Goal: Task Accomplishment & Management: Manage account settings

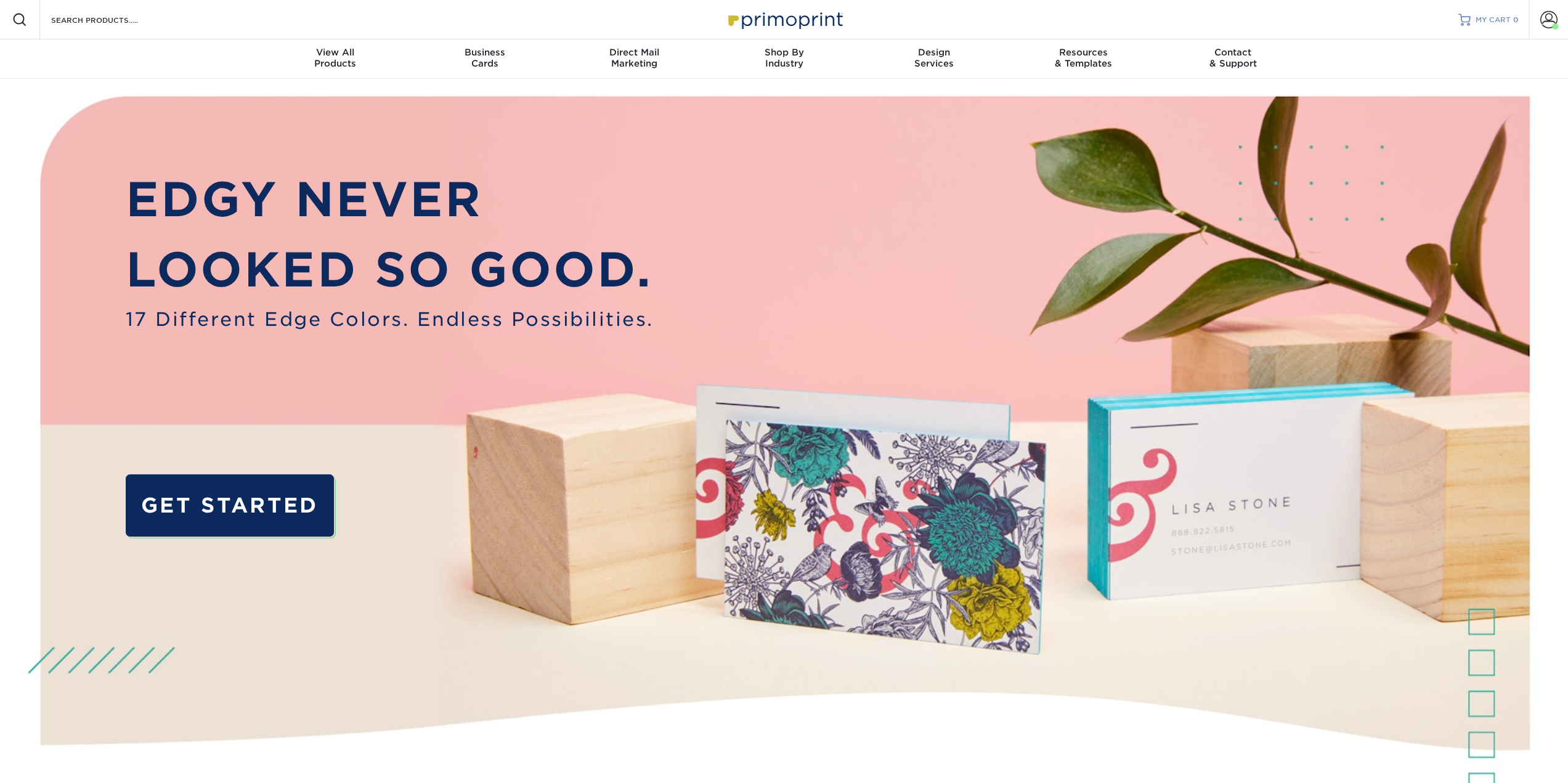
click at [1490, 26] on link "MY CART 0" at bounding box center [1488, 20] width 60 height 40
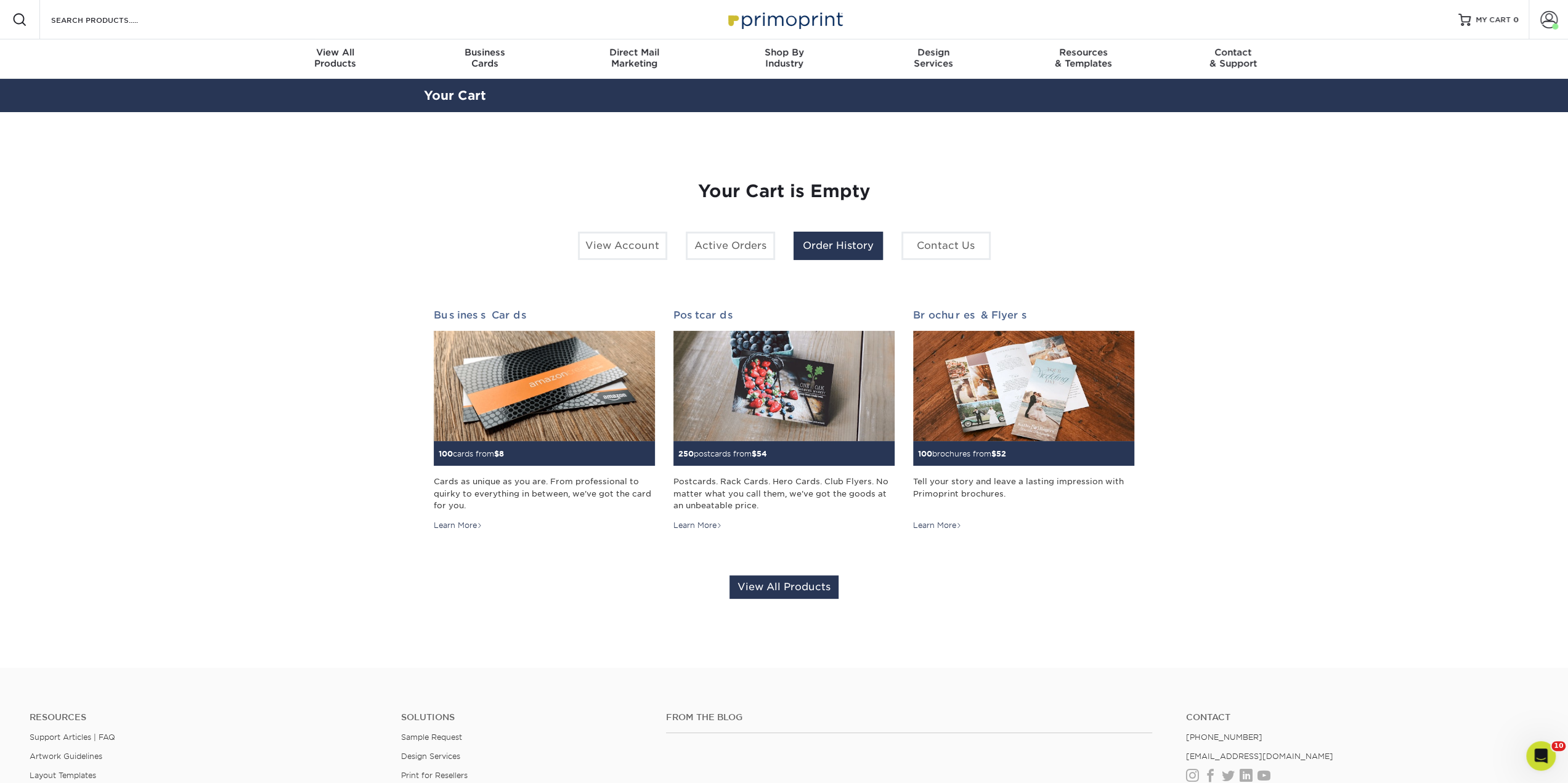
click at [830, 244] on link "Order History" at bounding box center [838, 245] width 89 height 29
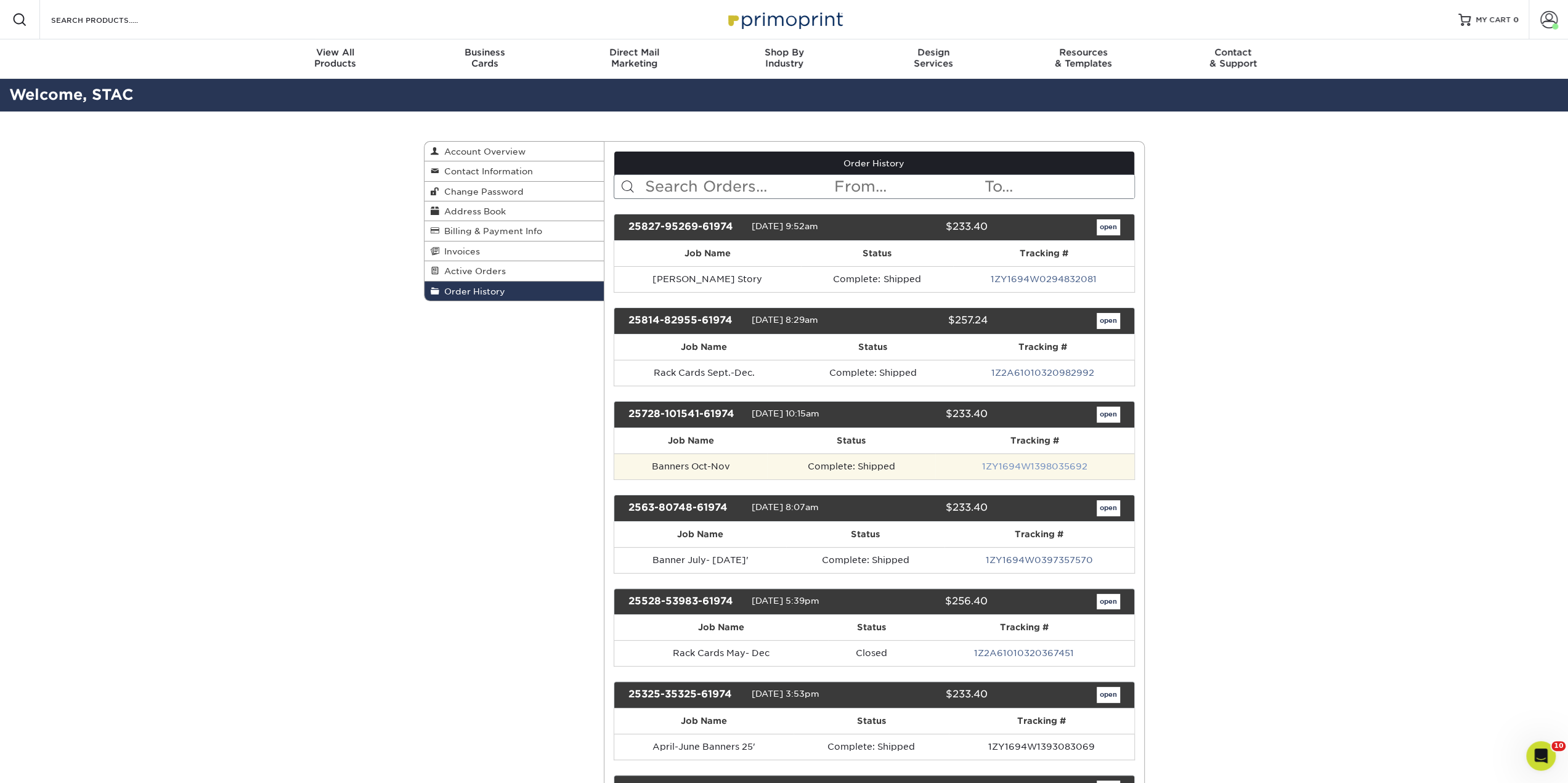
click at [1002, 462] on link "1ZY1694W1398035692" at bounding box center [1034, 467] width 106 height 10
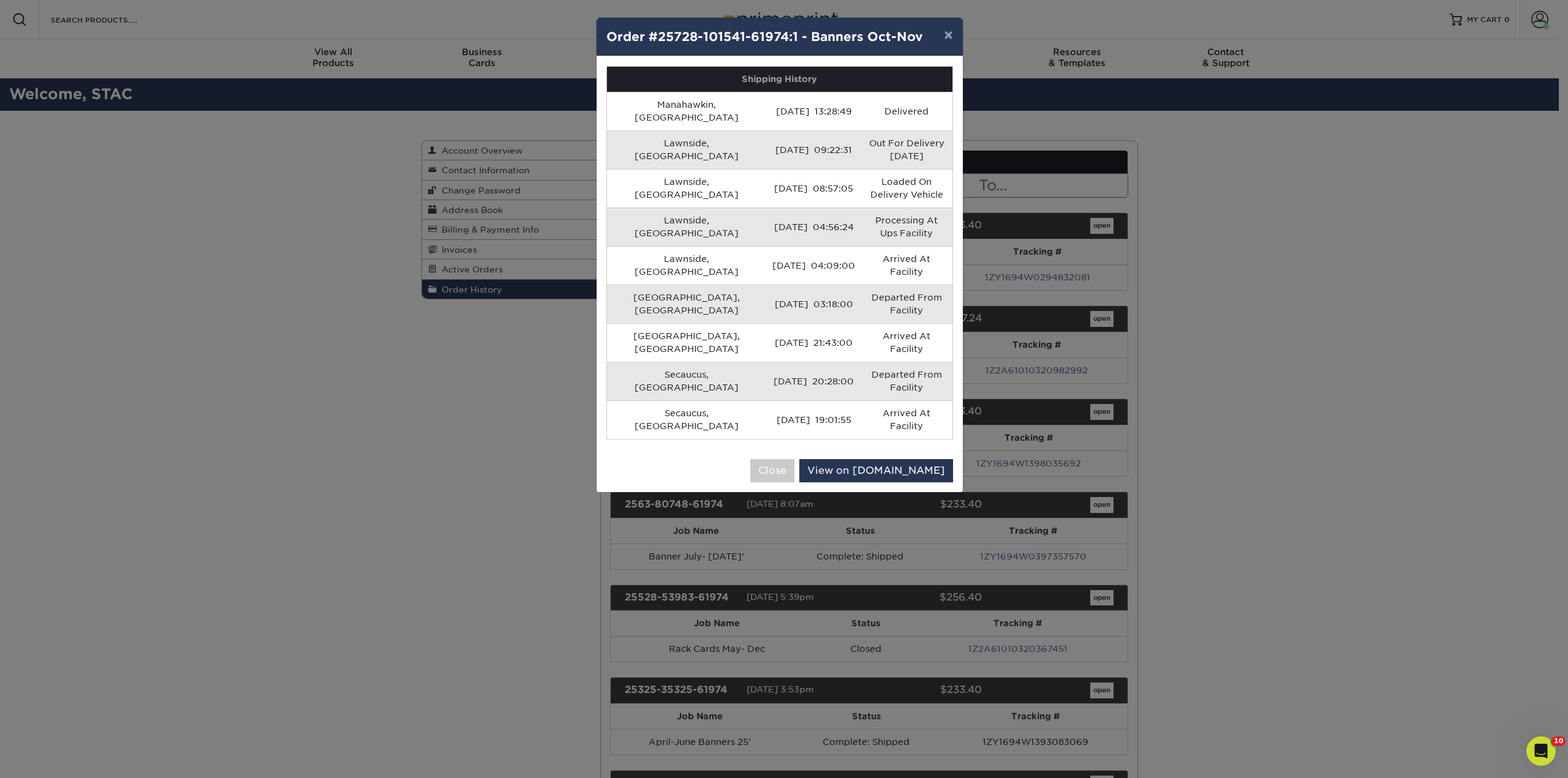
click at [811, 136] on td "07/31/2025 09:22:31" at bounding box center [813, 149] width 95 height 38
click at [940, 36] on button "×" at bounding box center [948, 34] width 28 height 34
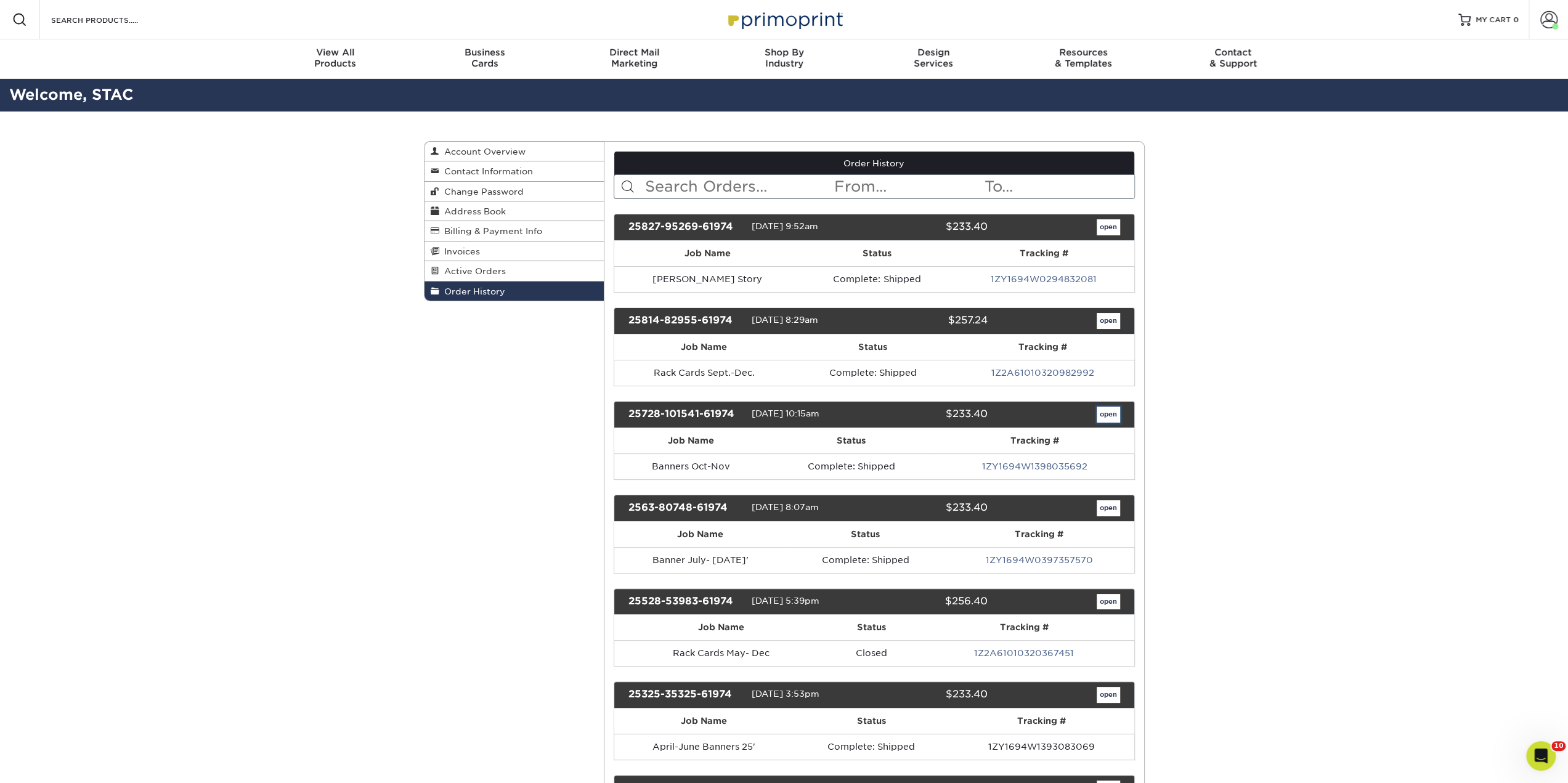
click at [1107, 411] on link "open" at bounding box center [1109, 415] width 24 height 16
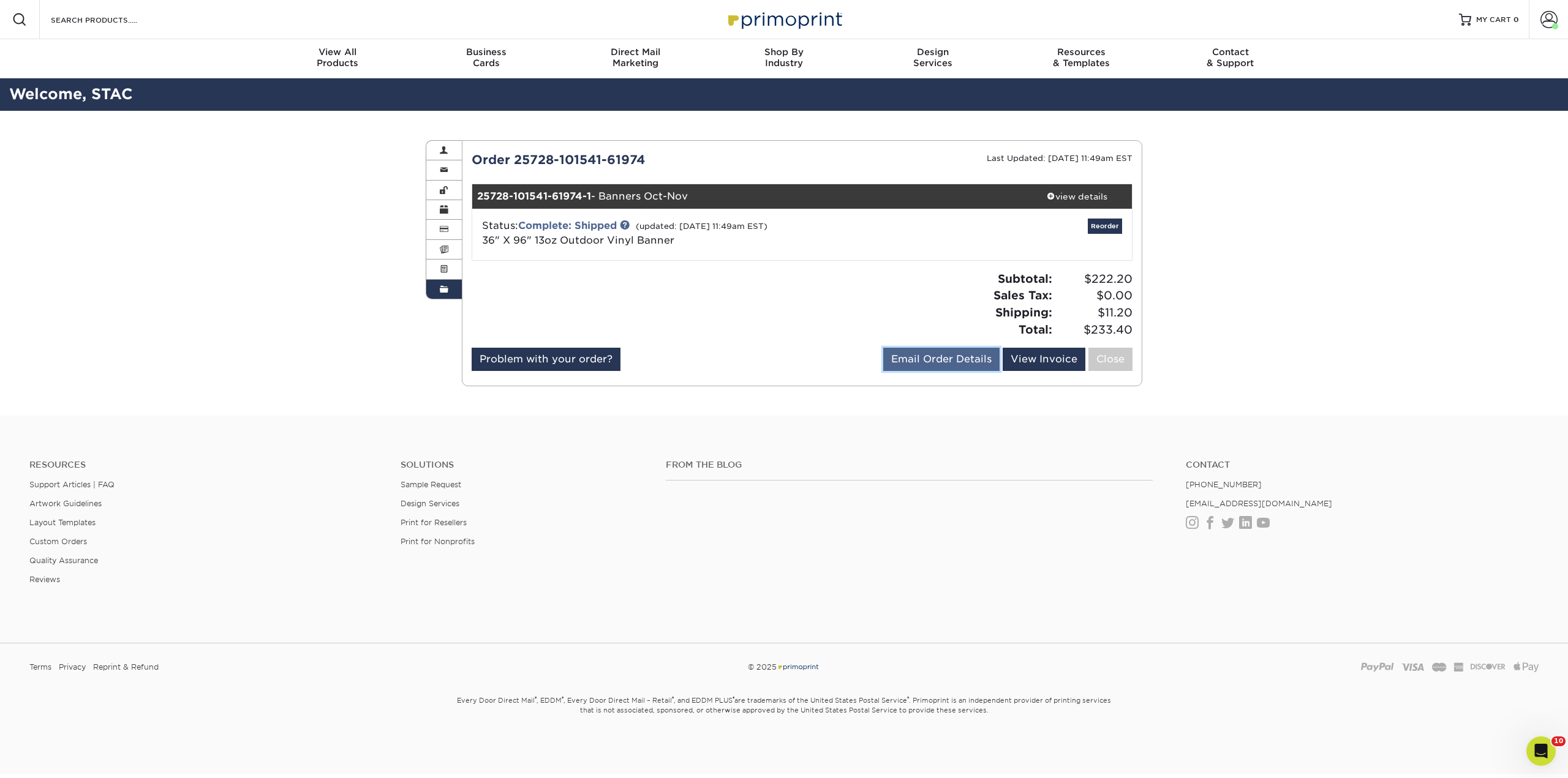
click at [947, 363] on link "Email Order Details" at bounding box center [941, 360] width 116 height 24
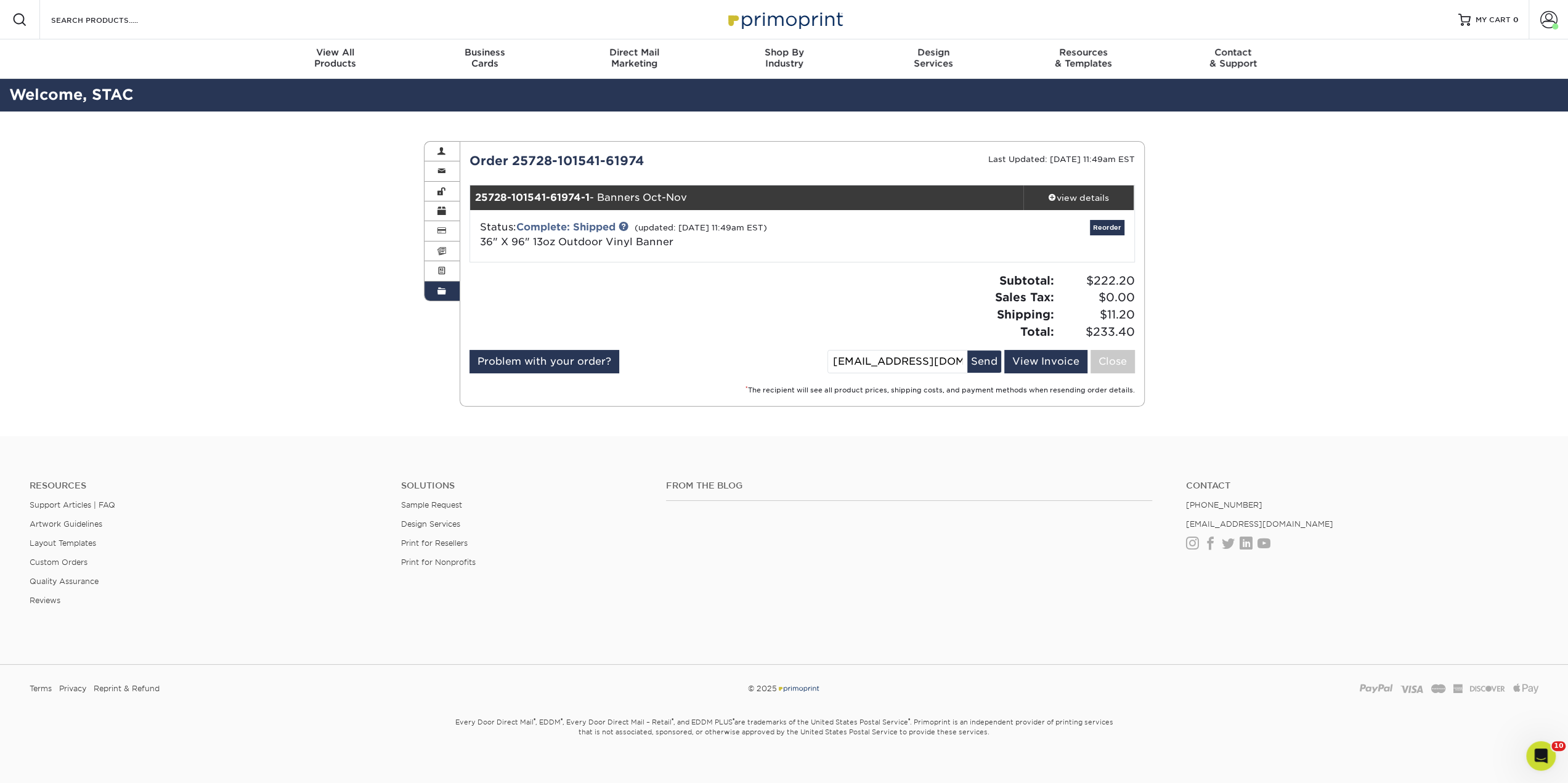
drag, startPoint x: 856, startPoint y: 361, endPoint x: 808, endPoint y: 361, distance: 48.0
click at [808, 361] on div "Problem with your order? Email Order Details stac@staffordschools.org Send View…" at bounding box center [801, 364] width 665 height 29
type input "gmatusek@staffordschools.org"
click at [985, 360] on button "Send" at bounding box center [984, 362] width 34 height 22
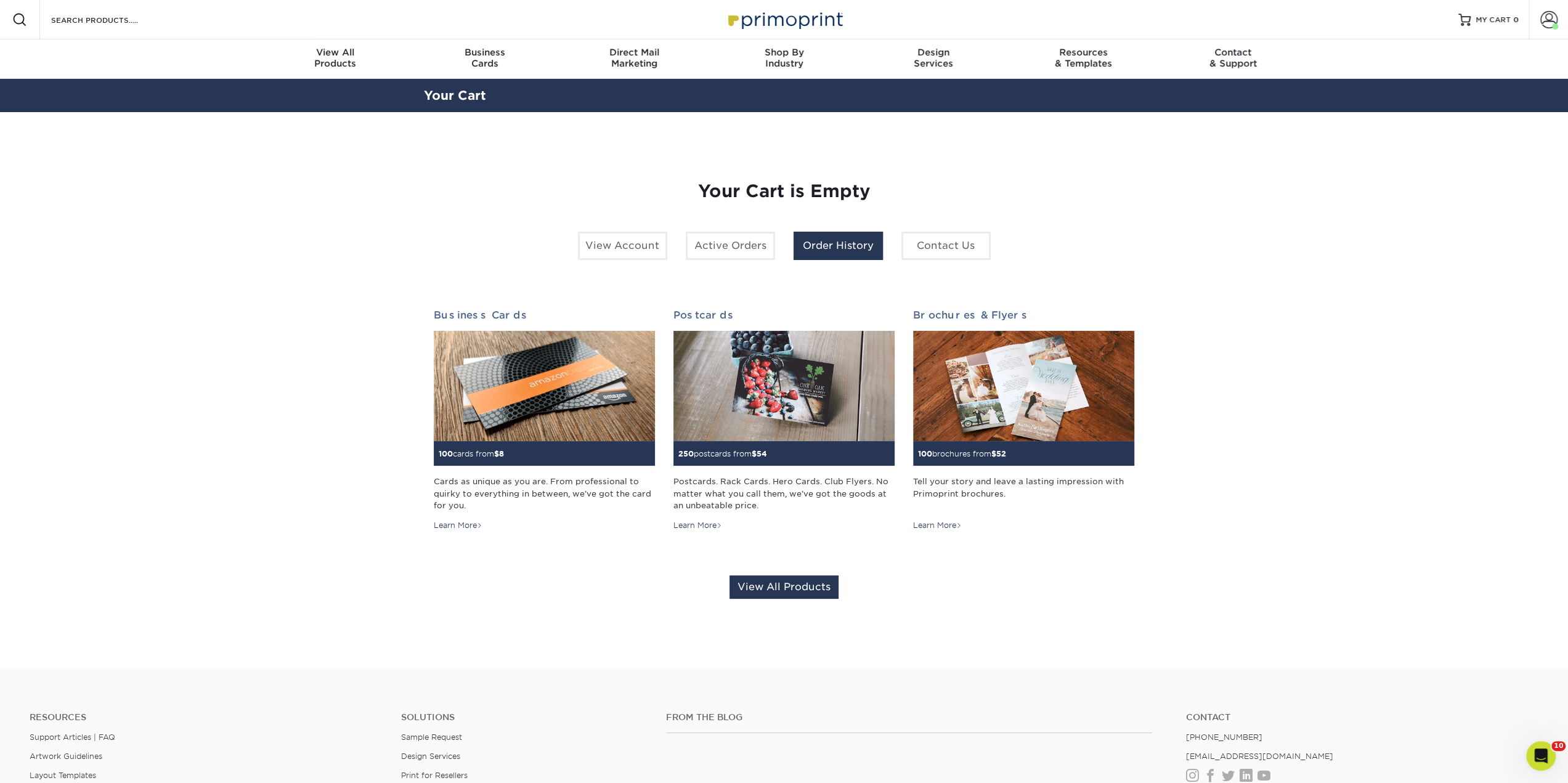
click at [837, 251] on link "Order History" at bounding box center [838, 245] width 89 height 29
